Goal: Task Accomplishment & Management: Manage account settings

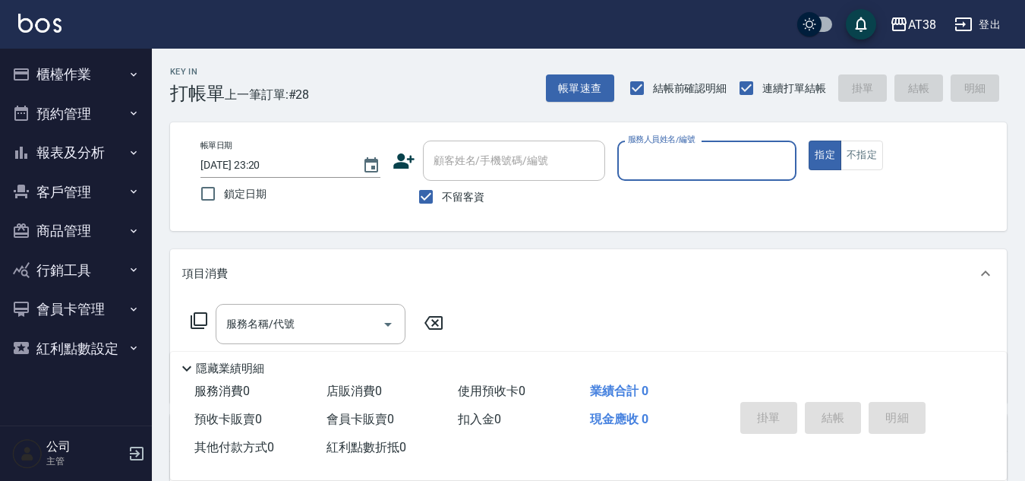
click at [51, 66] on button "櫃檯作業" at bounding box center [76, 74] width 140 height 39
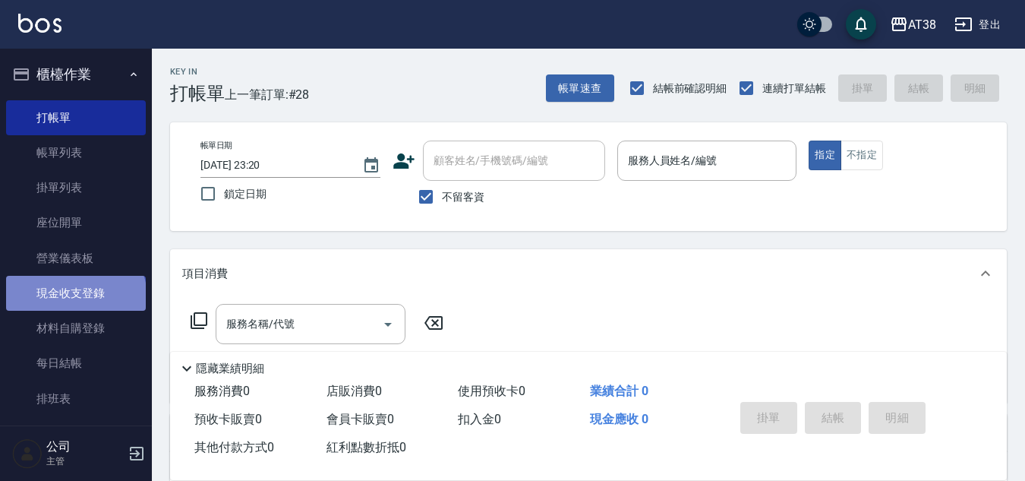
click at [74, 298] on link "現金收支登錄" at bounding box center [76, 293] width 140 height 35
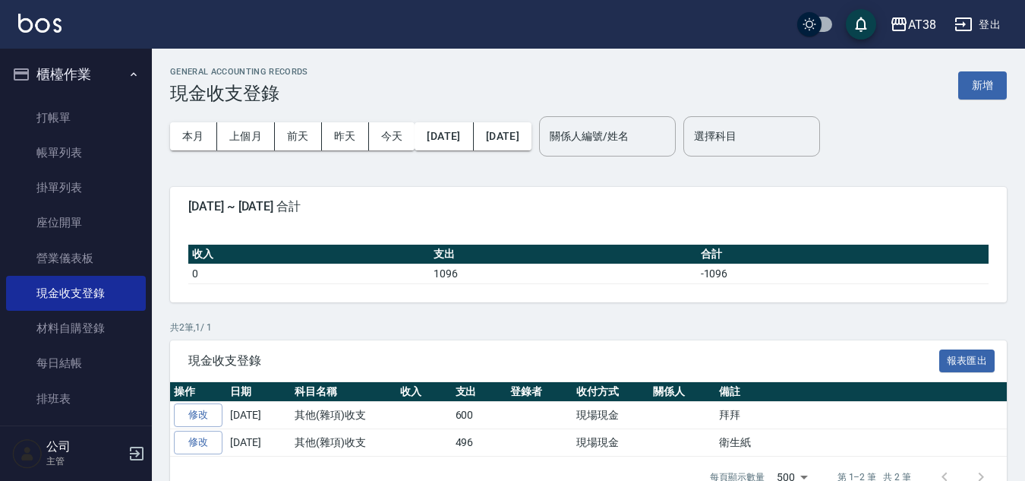
scroll to position [35, 0]
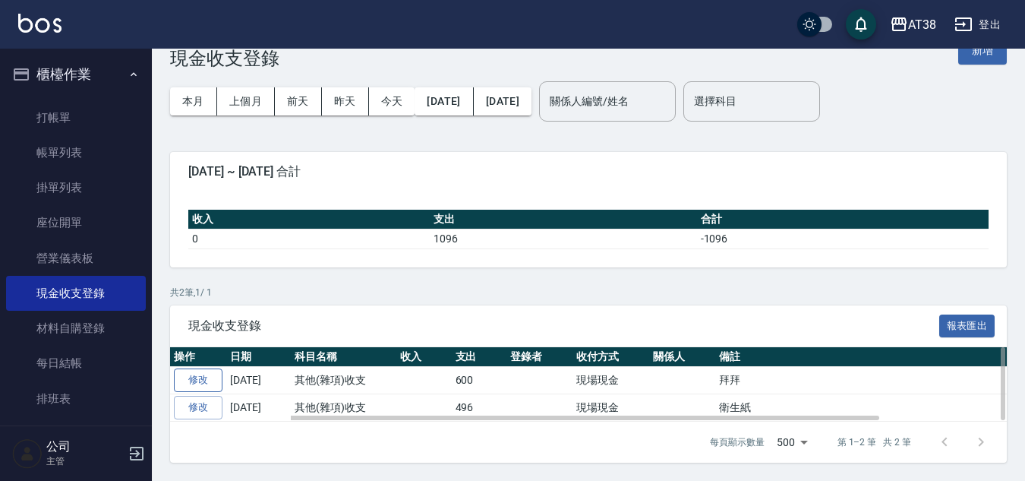
click at [200, 374] on link "修改" at bounding box center [198, 380] width 49 height 24
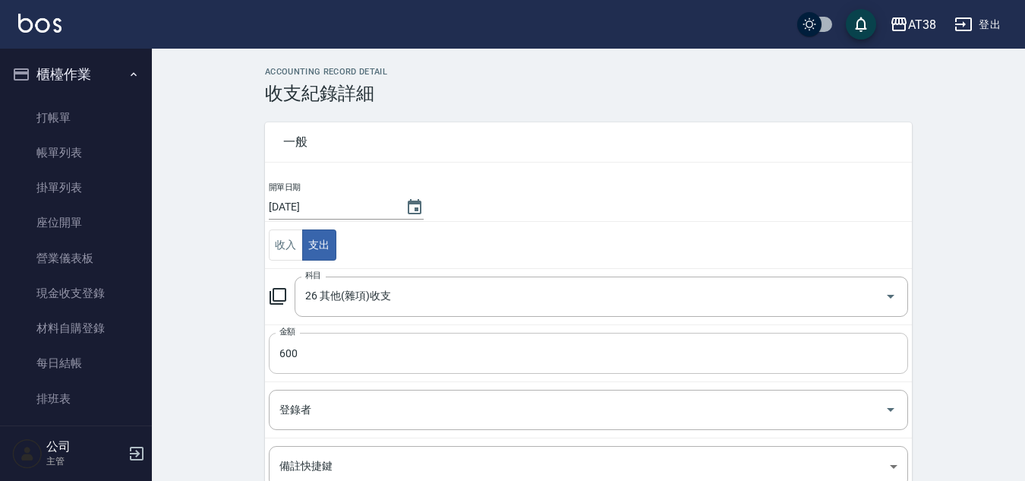
click at [282, 353] on input "600" at bounding box center [588, 353] width 639 height 41
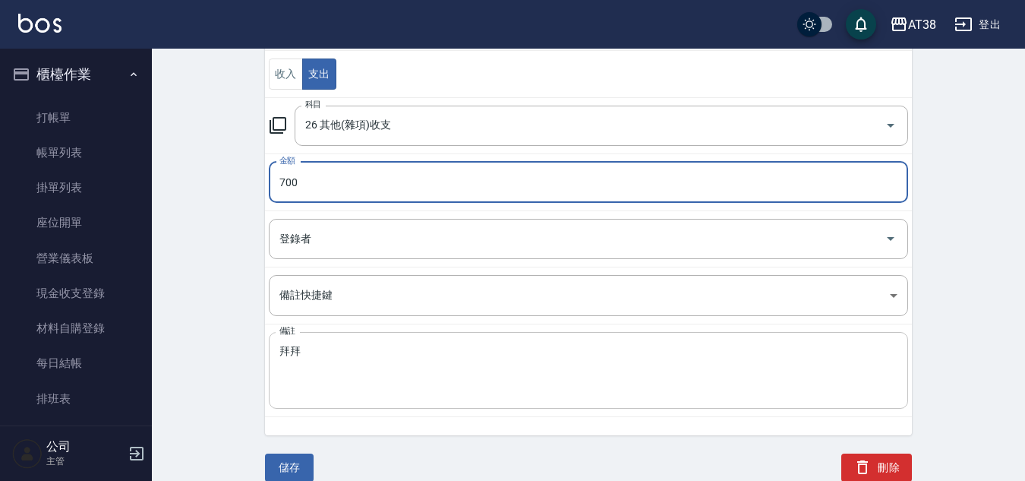
scroll to position [172, 0]
type input "700"
click at [285, 463] on button "儲存" at bounding box center [289, 466] width 49 height 28
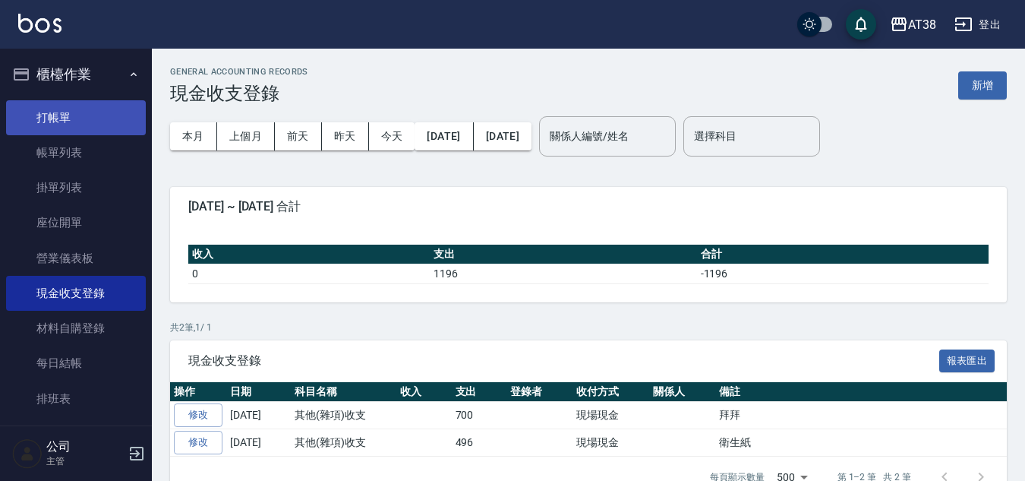
click at [49, 119] on link "打帳單" at bounding box center [76, 117] width 140 height 35
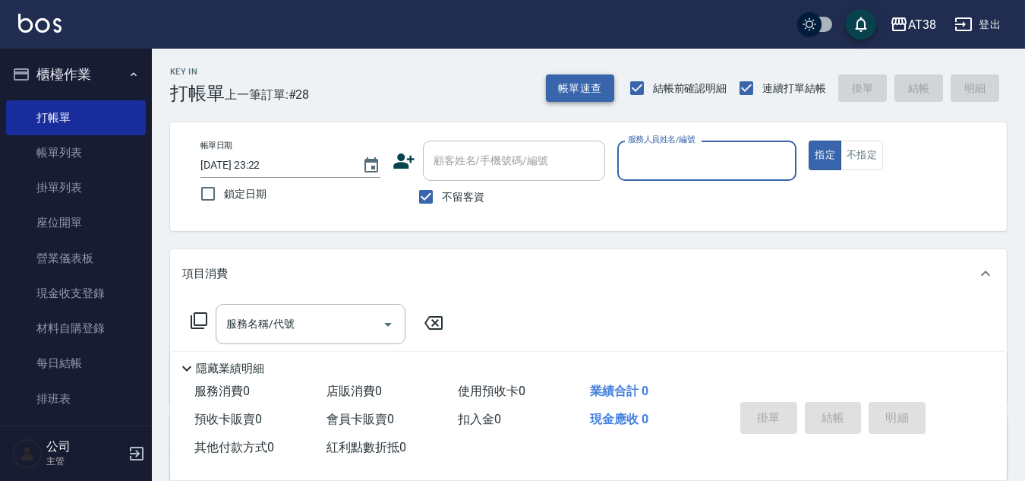
click at [588, 93] on button "帳單速查" at bounding box center [580, 88] width 68 height 28
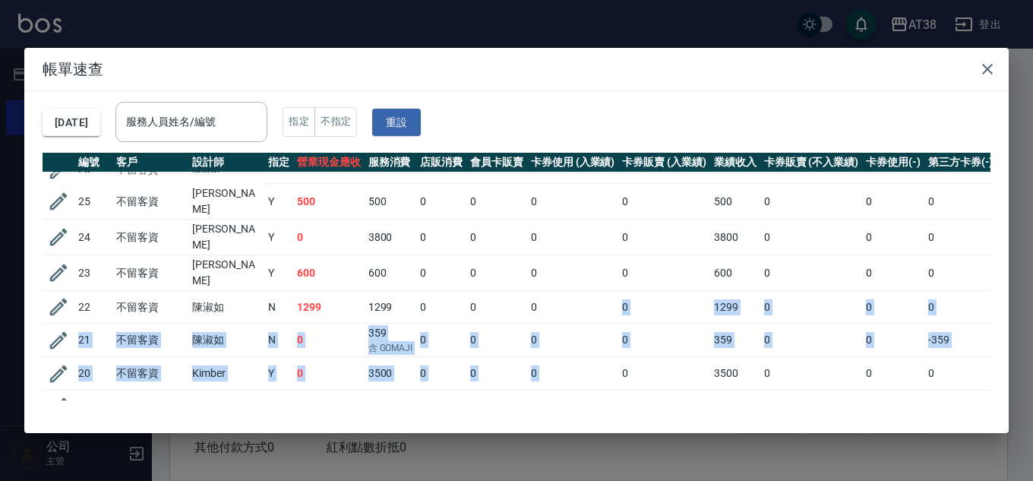
drag, startPoint x: 579, startPoint y: 387, endPoint x: 623, endPoint y: 386, distance: 44.1
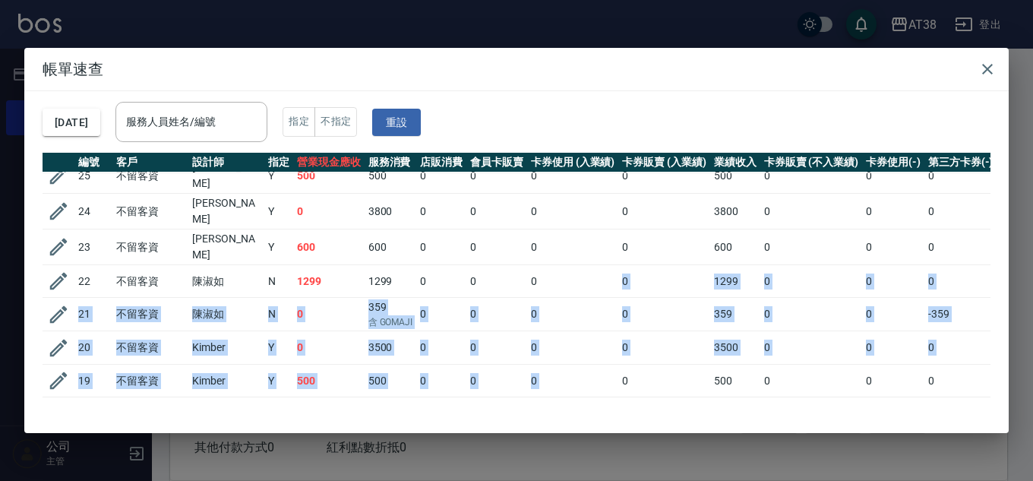
click at [587, 364] on td "0" at bounding box center [573, 380] width 92 height 33
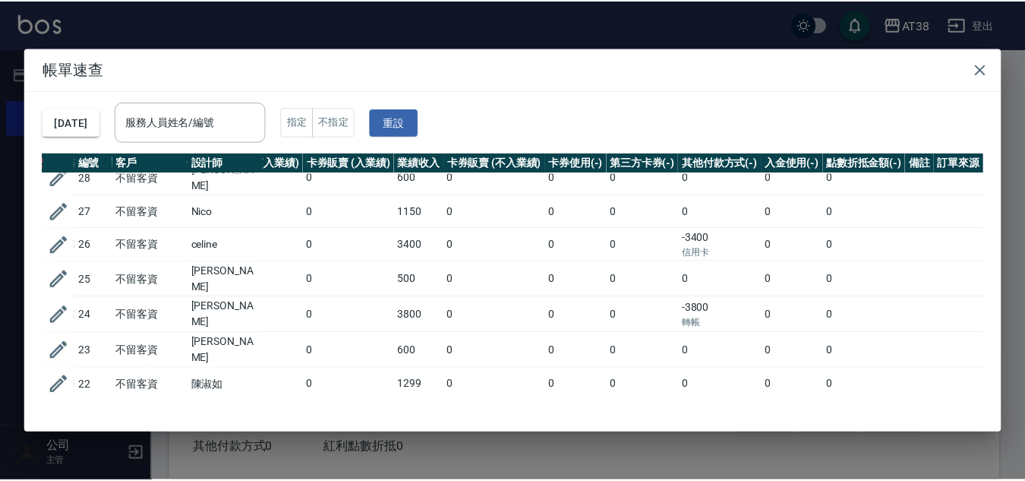
scroll to position [0, 320]
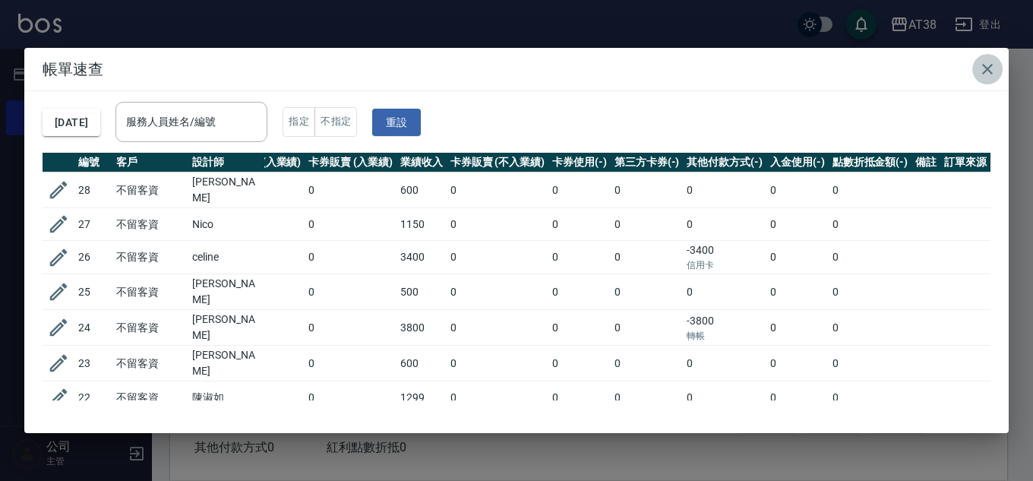
click at [986, 68] on icon "button" at bounding box center [987, 69] width 11 height 11
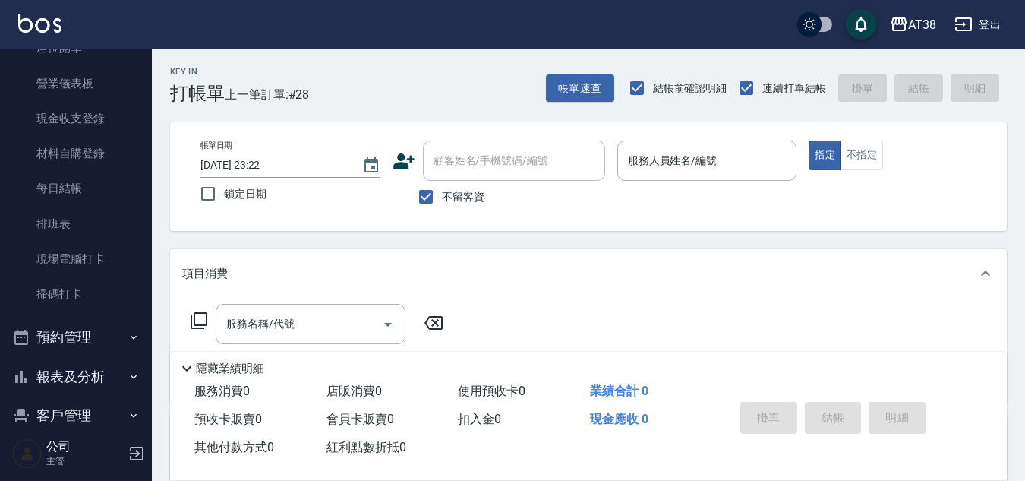
scroll to position [228, 0]
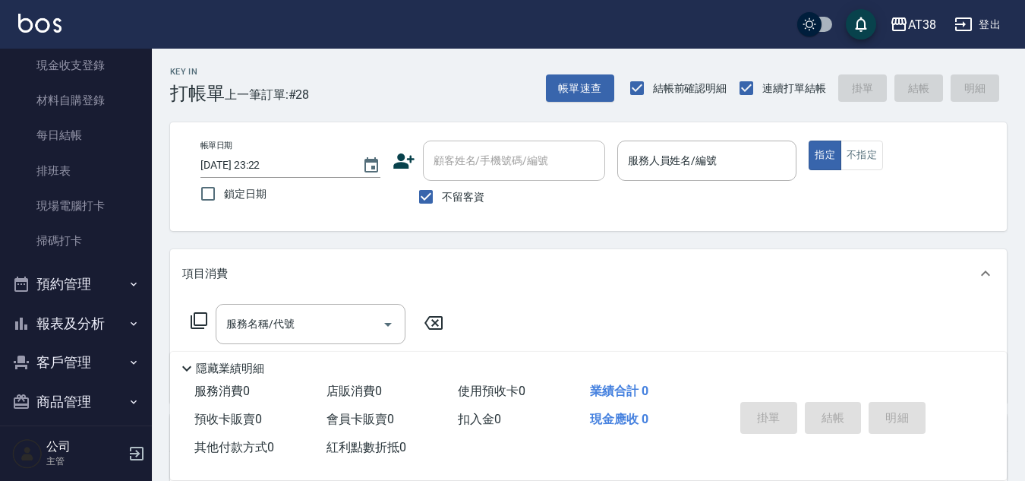
click at [72, 317] on button "報表及分析" at bounding box center [76, 323] width 140 height 39
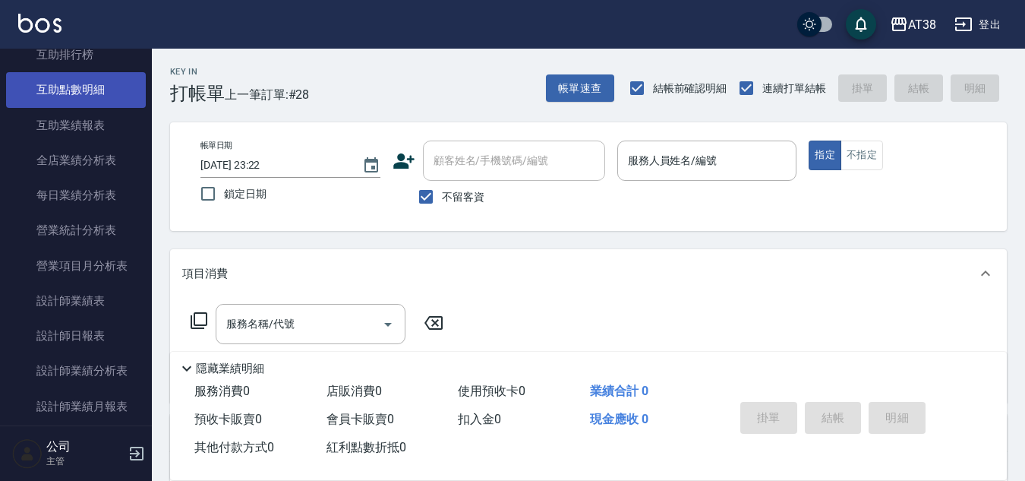
scroll to position [835, 0]
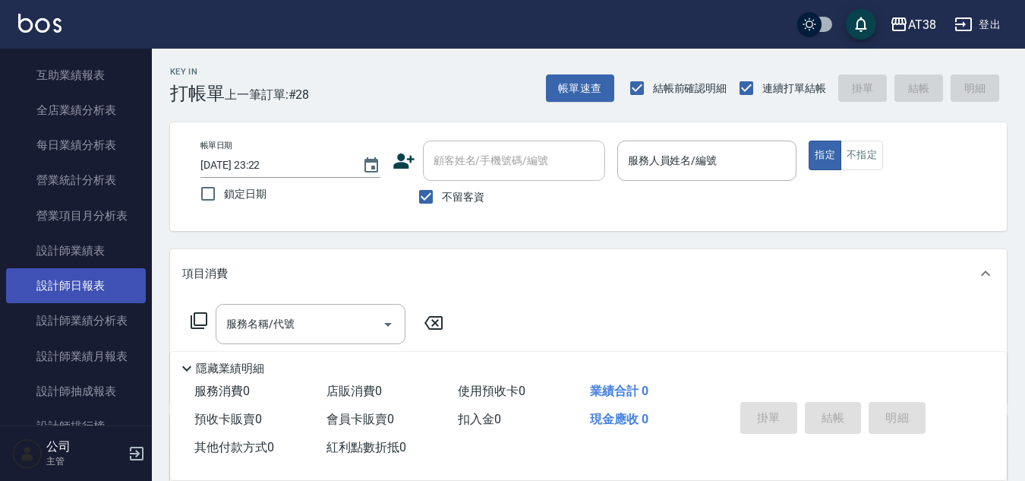
click at [93, 285] on link "設計師日報表" at bounding box center [76, 285] width 140 height 35
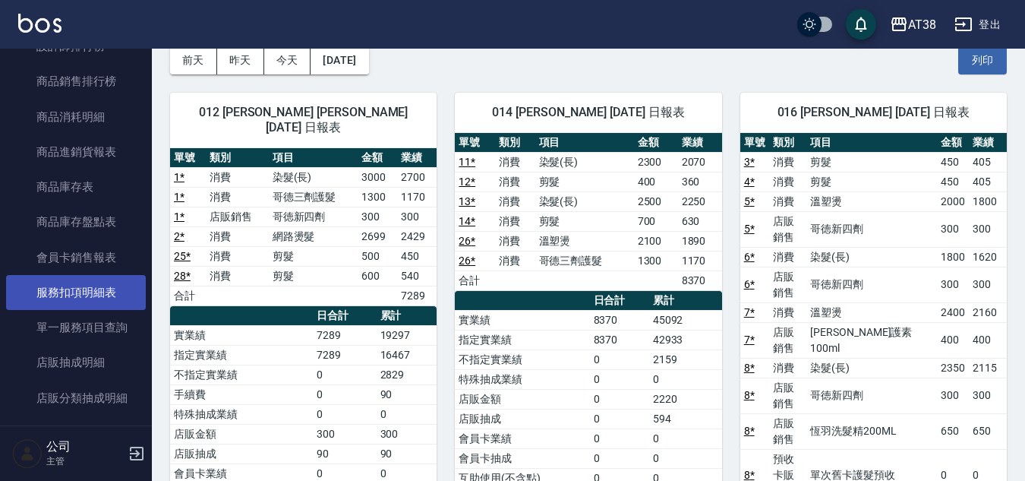
scroll to position [1139, 0]
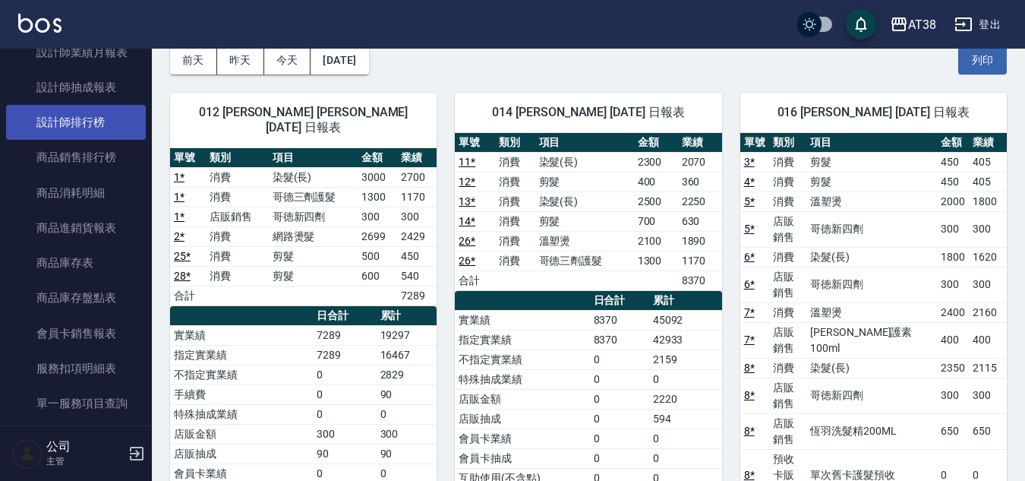
click at [85, 115] on link "設計師排行榜" at bounding box center [76, 122] width 140 height 35
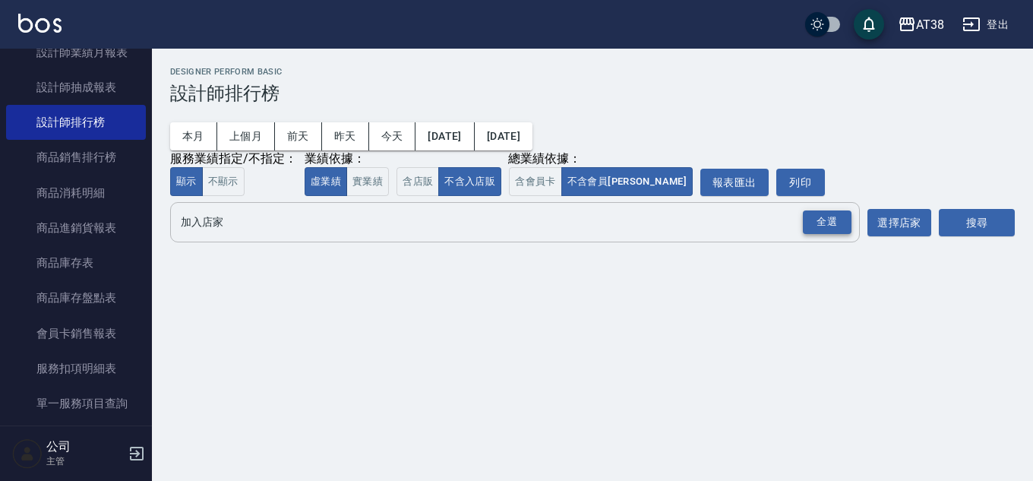
click at [834, 222] on div "全選" at bounding box center [826, 222] width 49 height 24
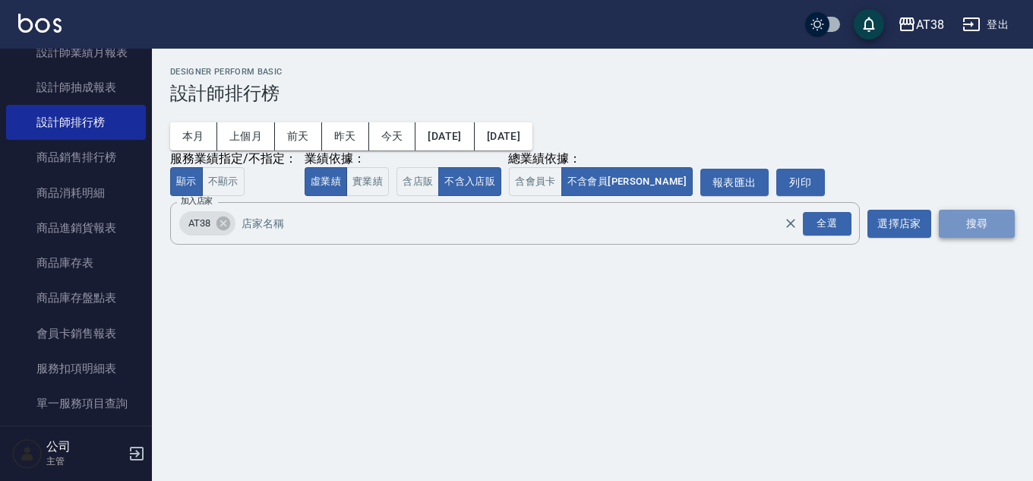
click at [954, 219] on button "搜尋" at bounding box center [976, 224] width 76 height 28
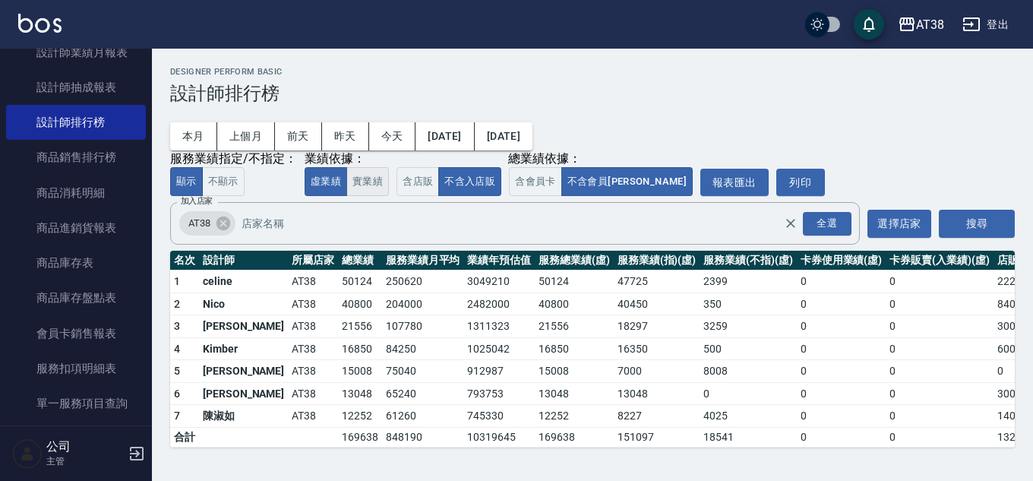
click at [379, 190] on button "實業績" at bounding box center [367, 182] width 43 height 30
click at [320, 185] on button "虛業績" at bounding box center [325, 182] width 43 height 30
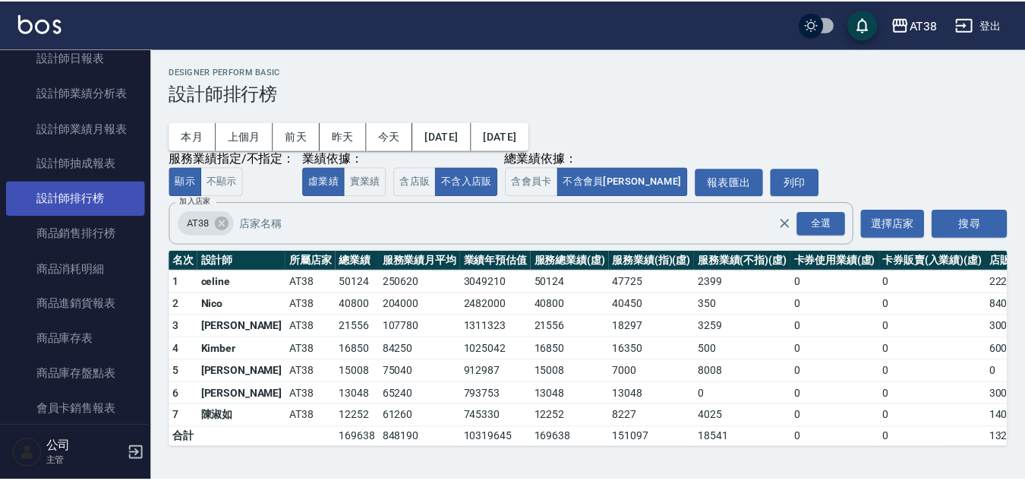
scroll to position [987, 0]
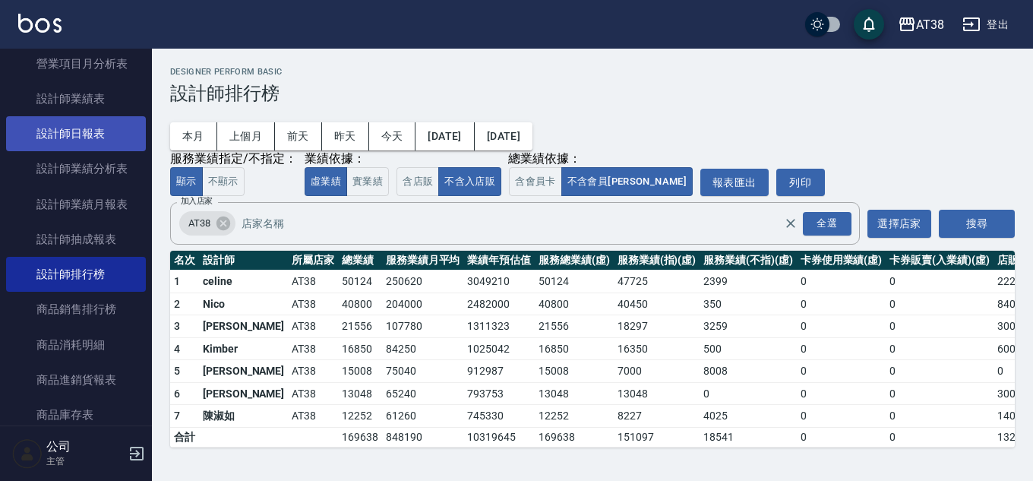
click at [87, 140] on link "設計師日報表" at bounding box center [76, 133] width 140 height 35
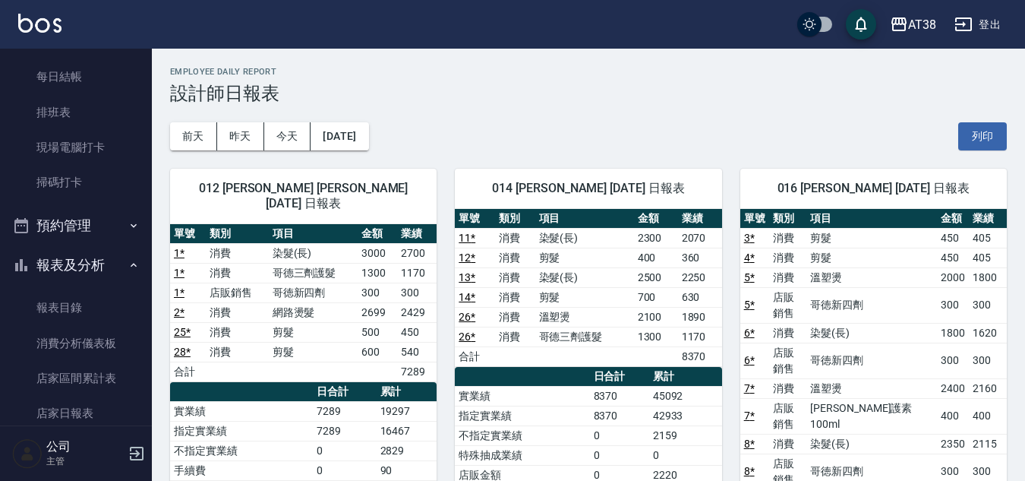
scroll to position [152, 0]
